Goal: Task Accomplishment & Management: Use online tool/utility

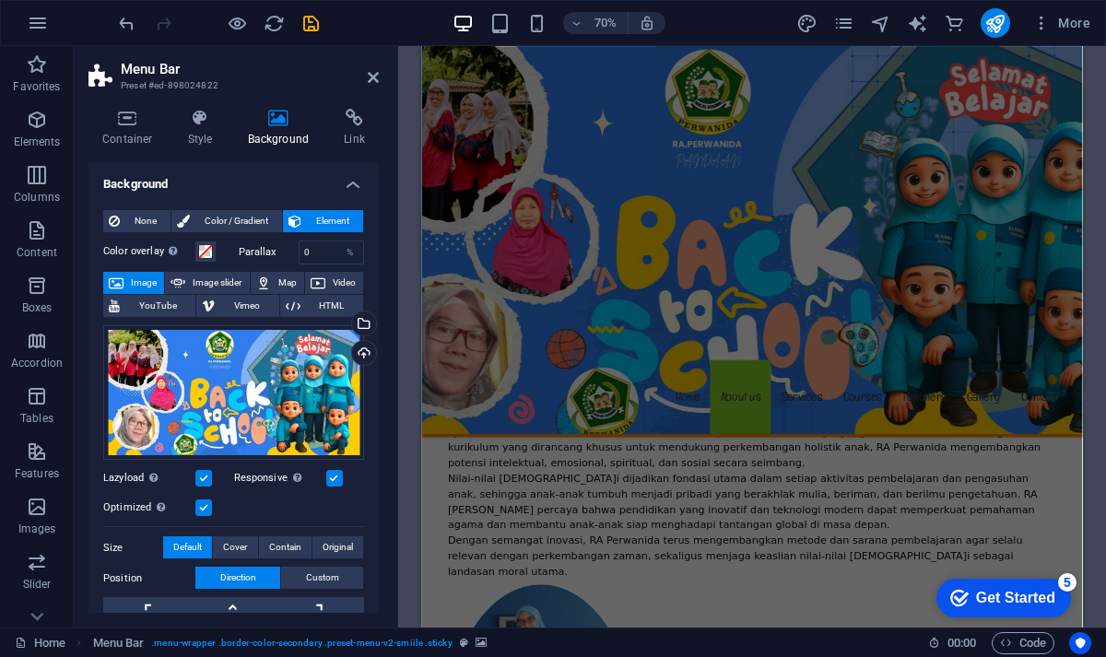
scroll to position [1206, 0]
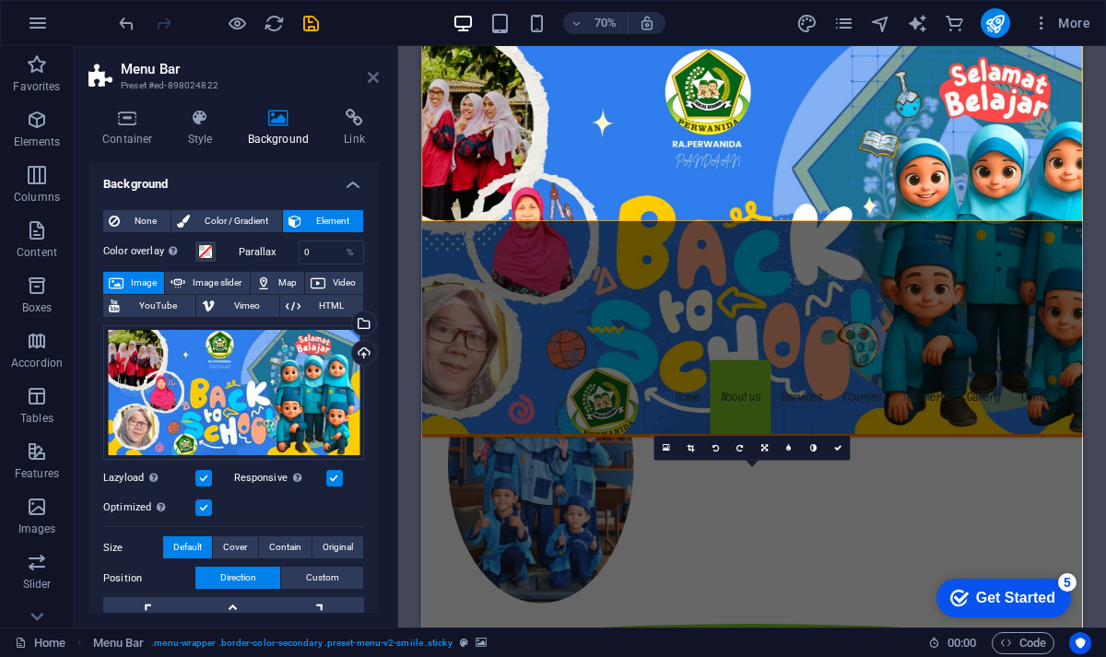
click at [373, 74] on icon at bounding box center [373, 77] width 11 height 15
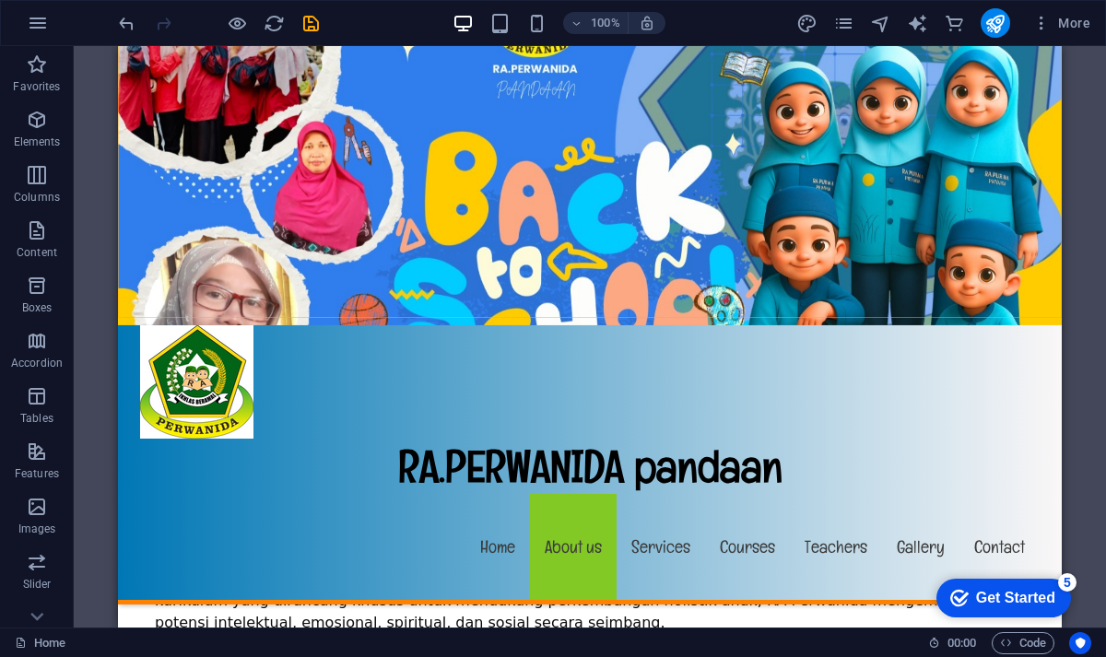
scroll to position [704, 0]
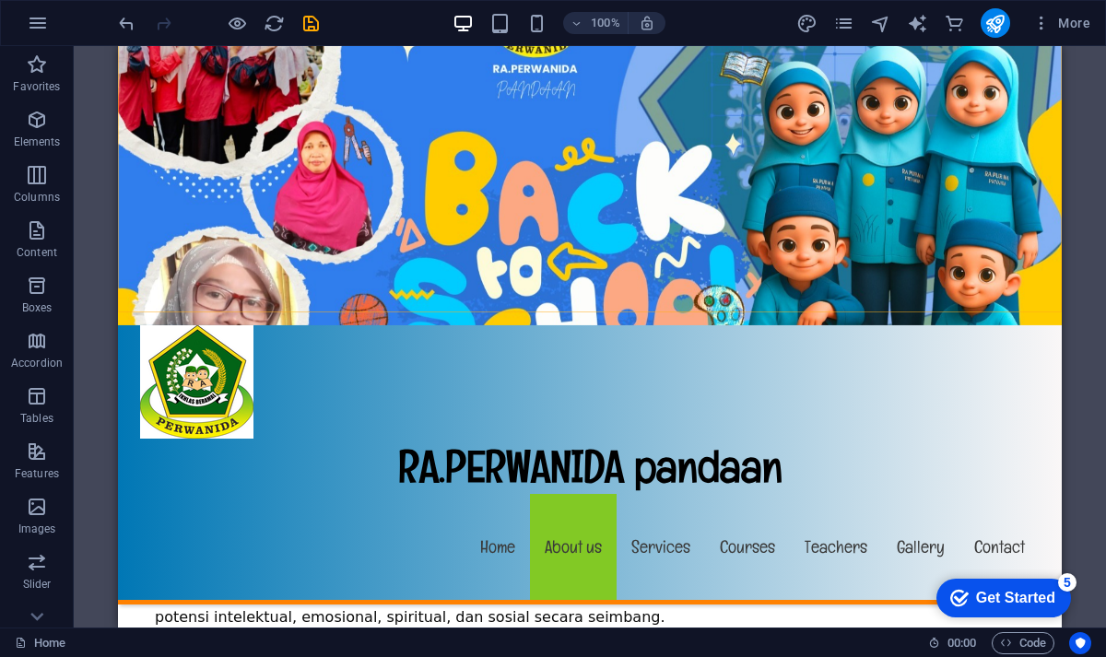
click at [898, 78] on figure at bounding box center [590, 185] width 944 height 279
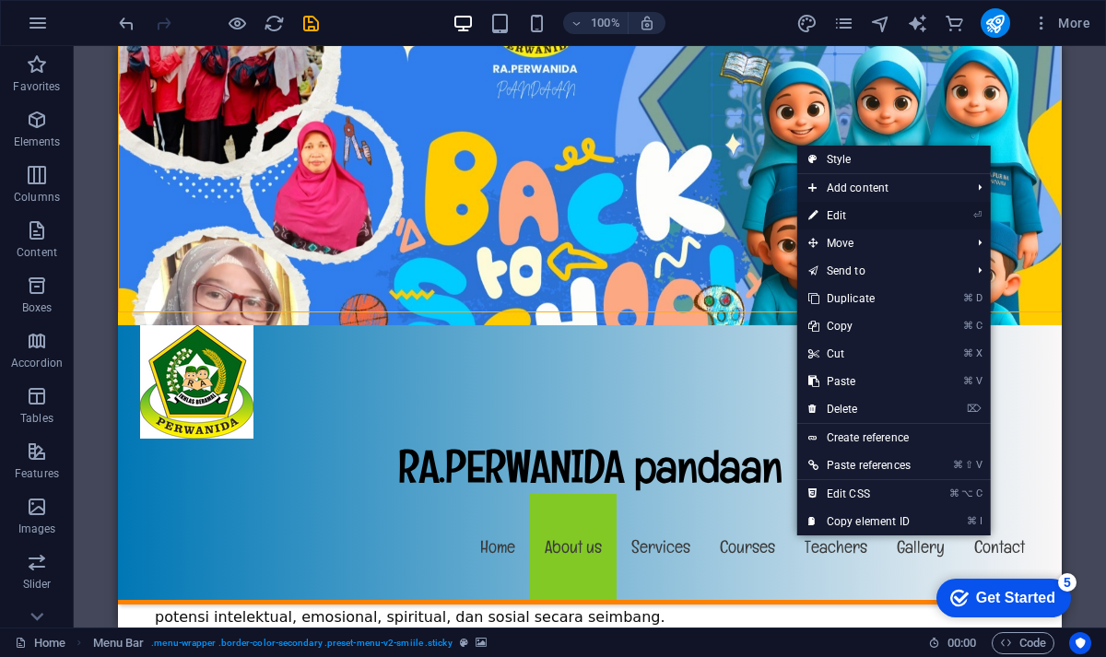
click at [857, 218] on link "⏎ Edit" at bounding box center [859, 216] width 124 height 28
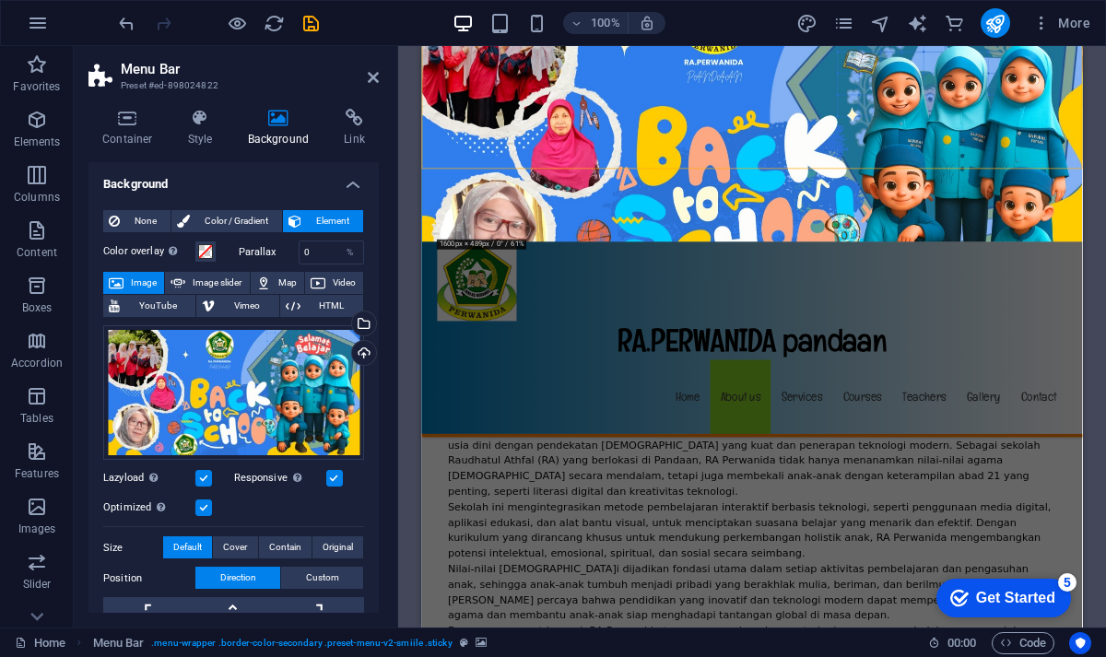
scroll to position [795, 0]
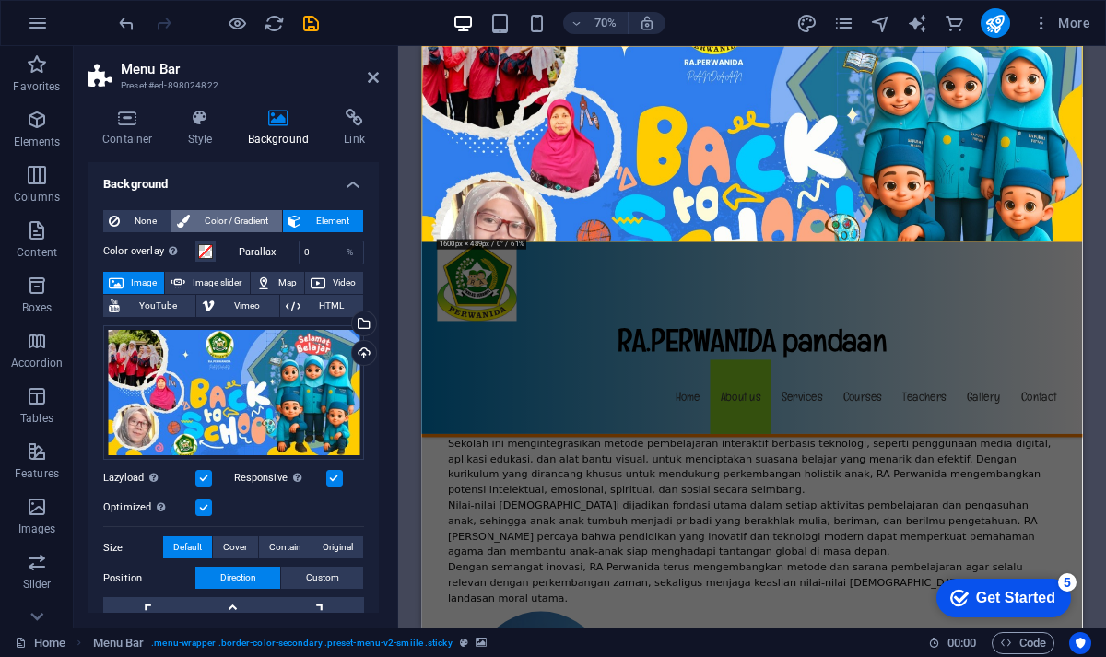
click at [228, 219] on span "Color / Gradient" at bounding box center [235, 221] width 81 height 22
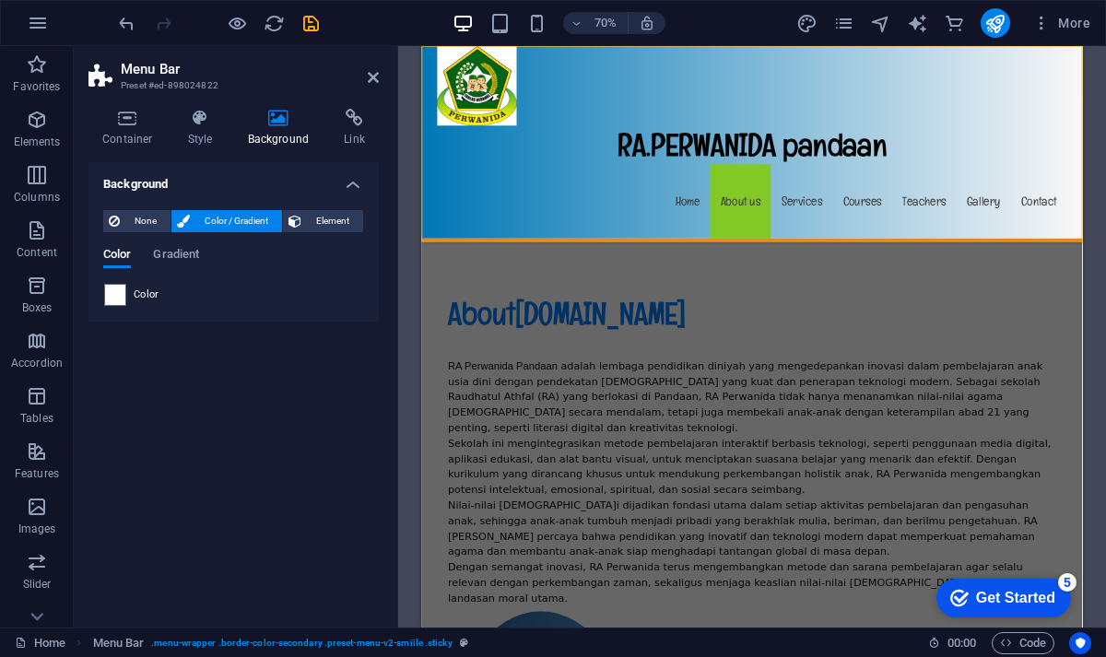
click at [103, 299] on div "Color" at bounding box center [233, 295] width 261 height 24
click at [112, 300] on span at bounding box center [115, 295] width 20 height 20
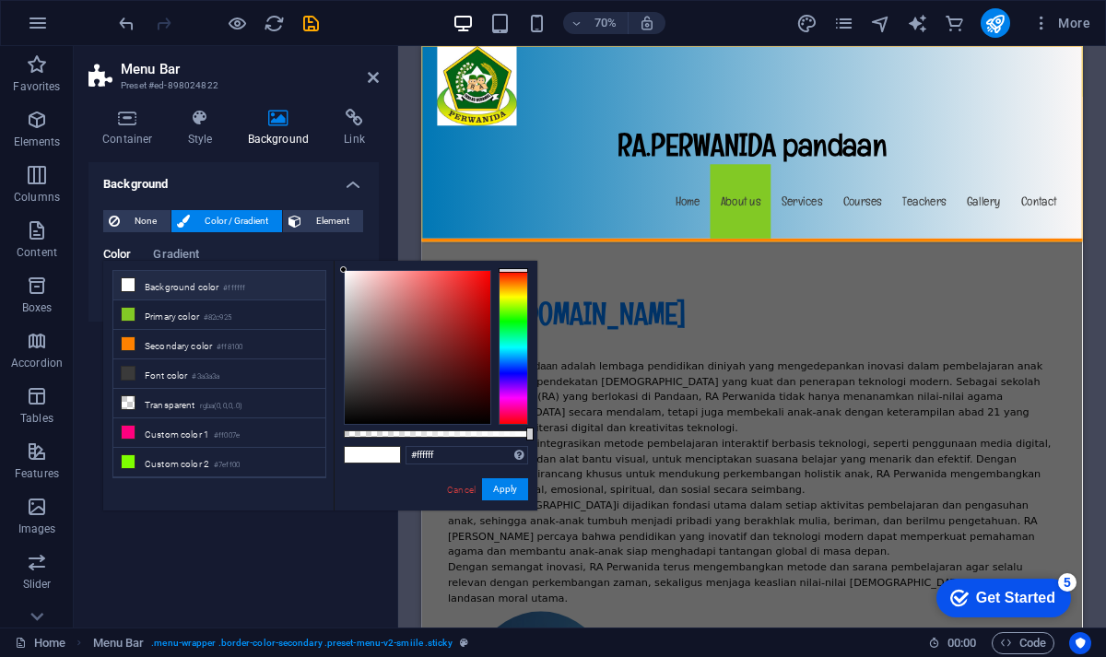
click at [248, 284] on li "Background color #ffffff" at bounding box center [219, 285] width 212 height 29
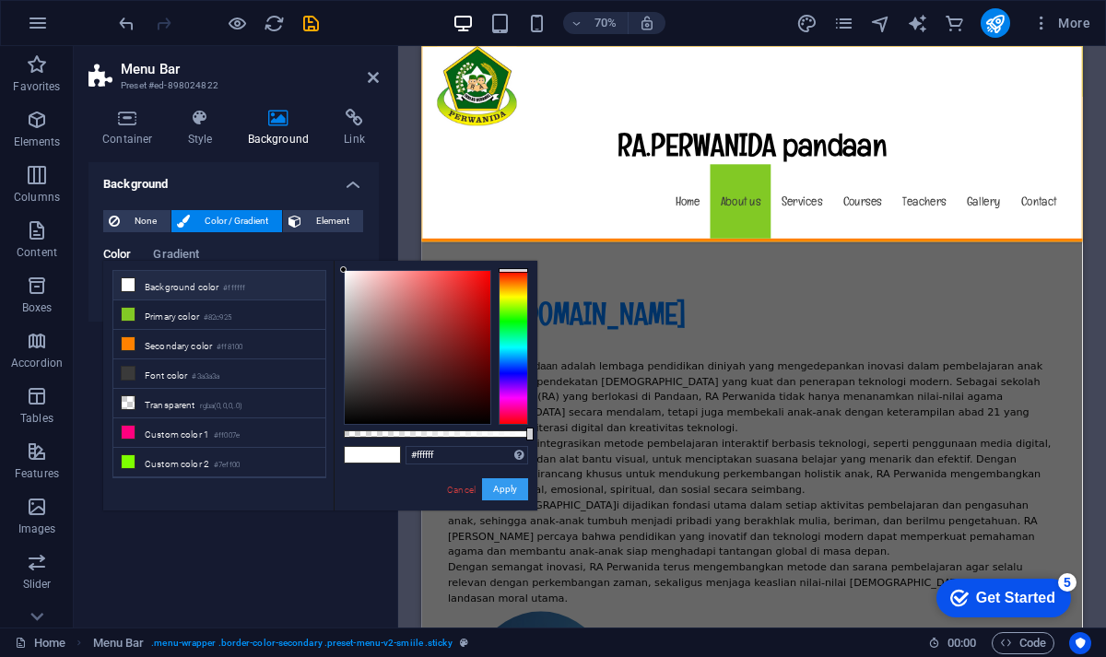
click at [518, 495] on button "Apply" at bounding box center [505, 489] width 46 height 22
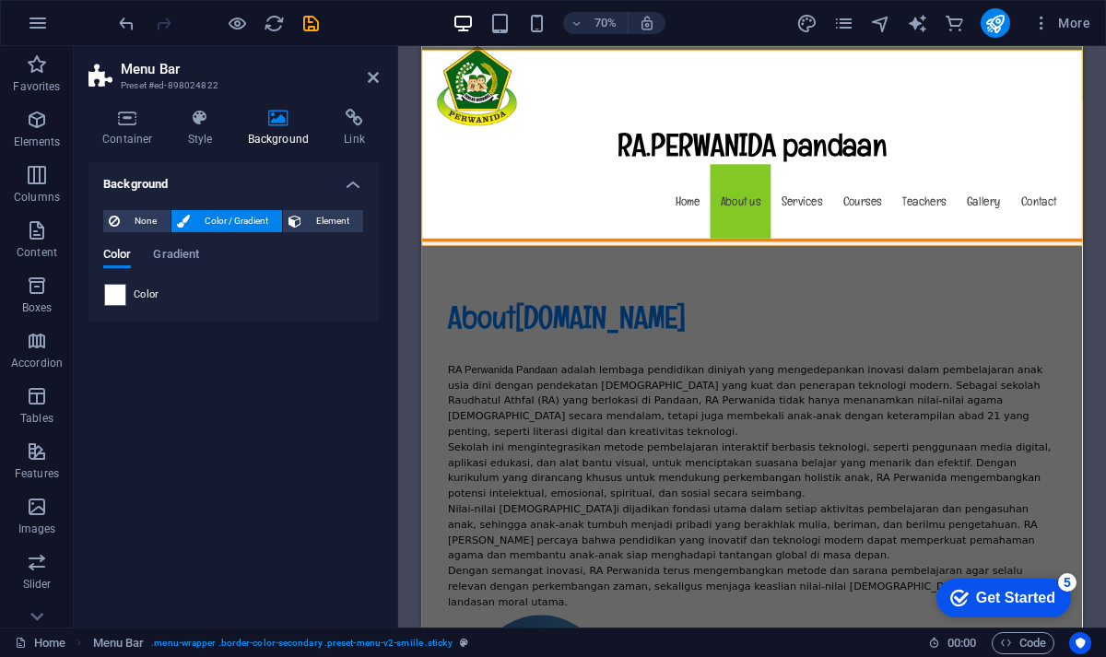
scroll to position [801, 0]
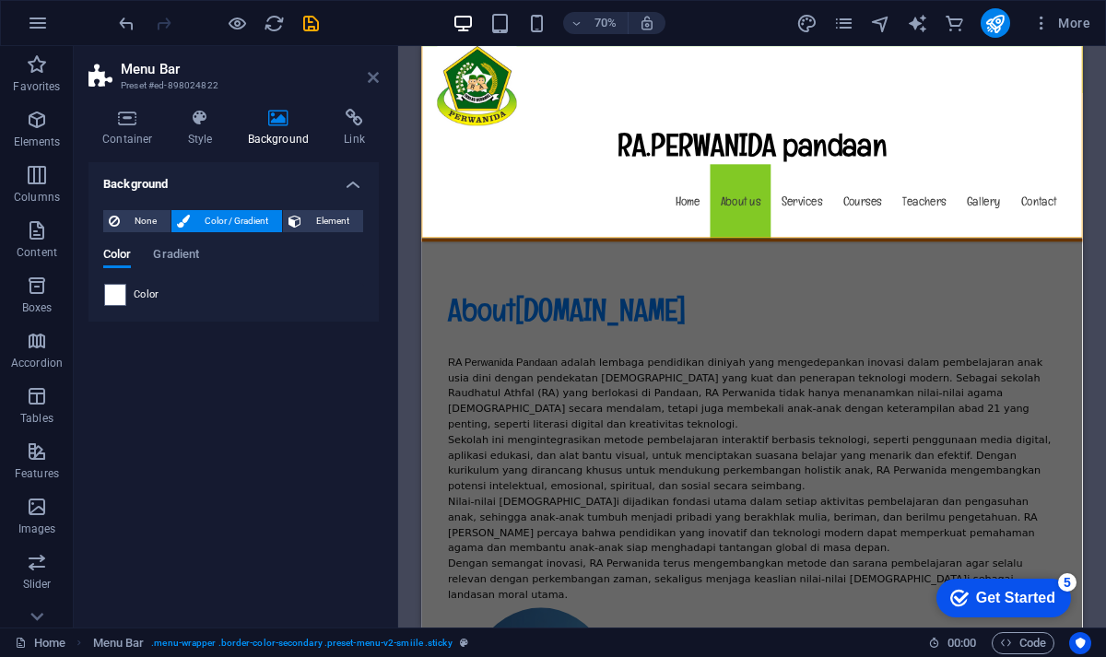
click at [369, 82] on icon at bounding box center [373, 77] width 11 height 15
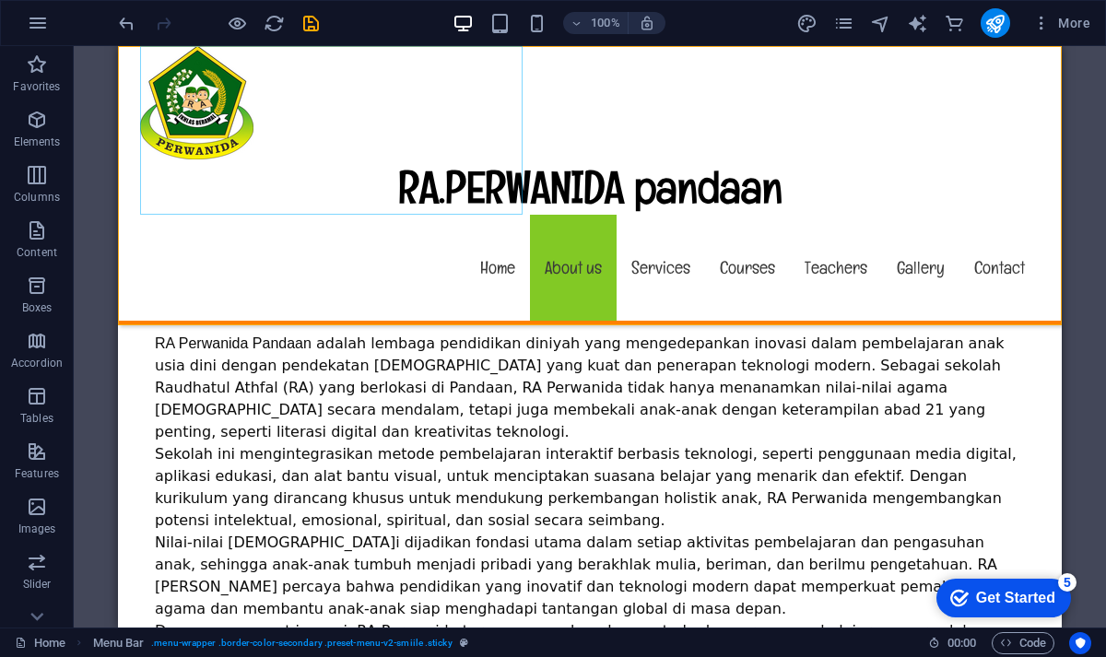
scroll to position [710, 0]
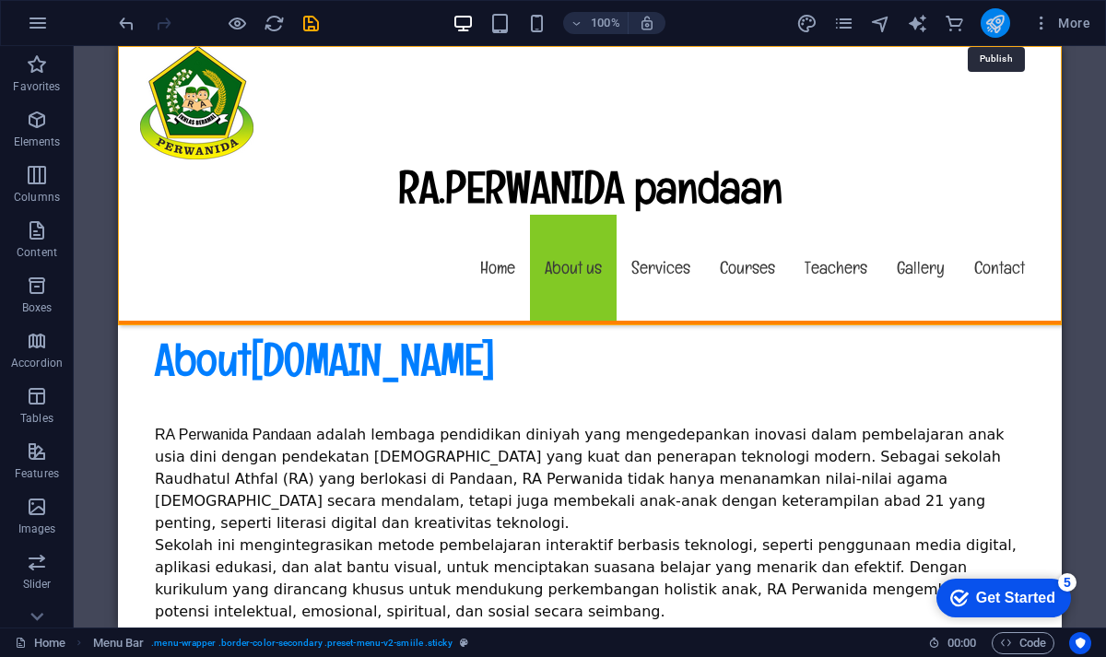
click at [992, 25] on icon "publish" at bounding box center [994, 23] width 21 height 21
